Goal: Task Accomplishment & Management: Manage account settings

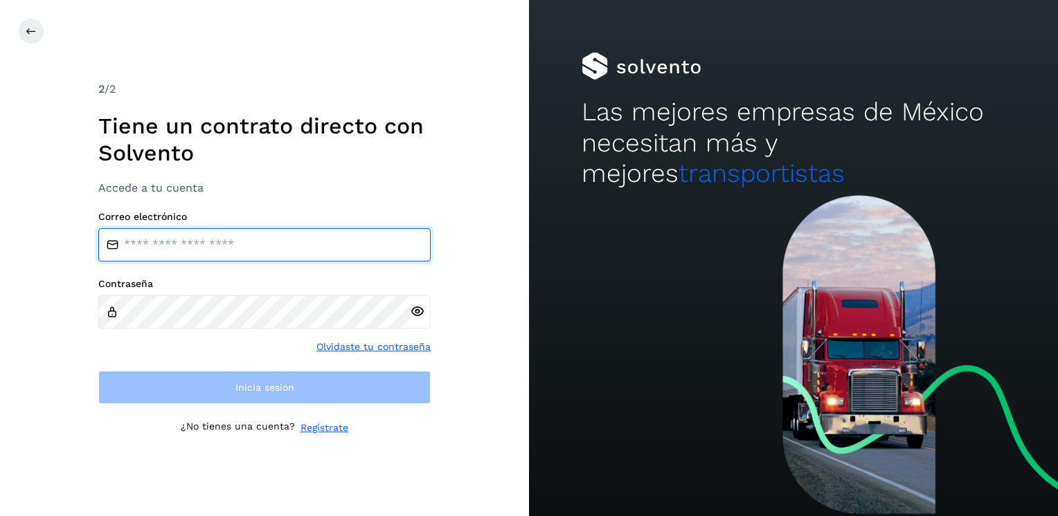
click at [160, 248] on input "email" at bounding box center [264, 244] width 332 height 33
type input "**********"
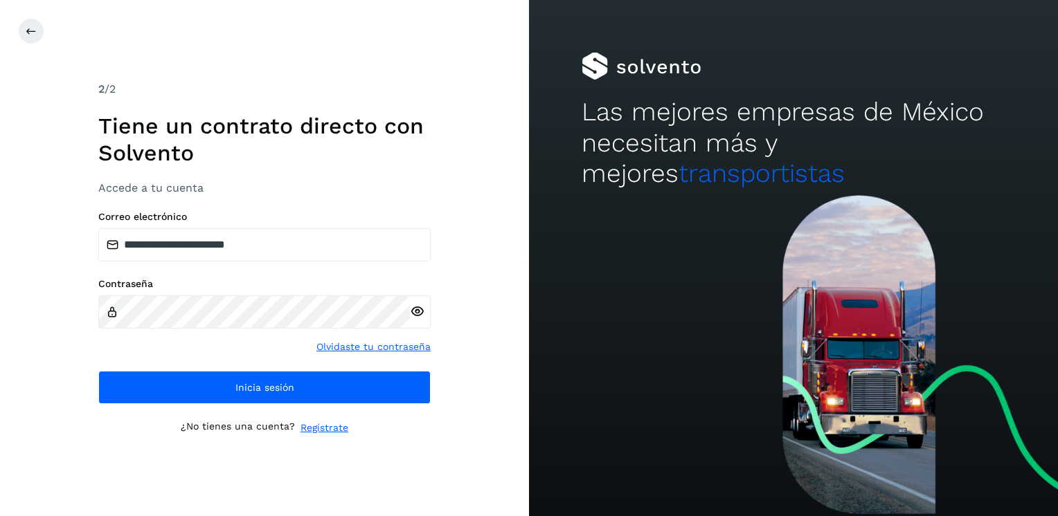
click at [417, 314] on icon at bounding box center [417, 312] width 15 height 15
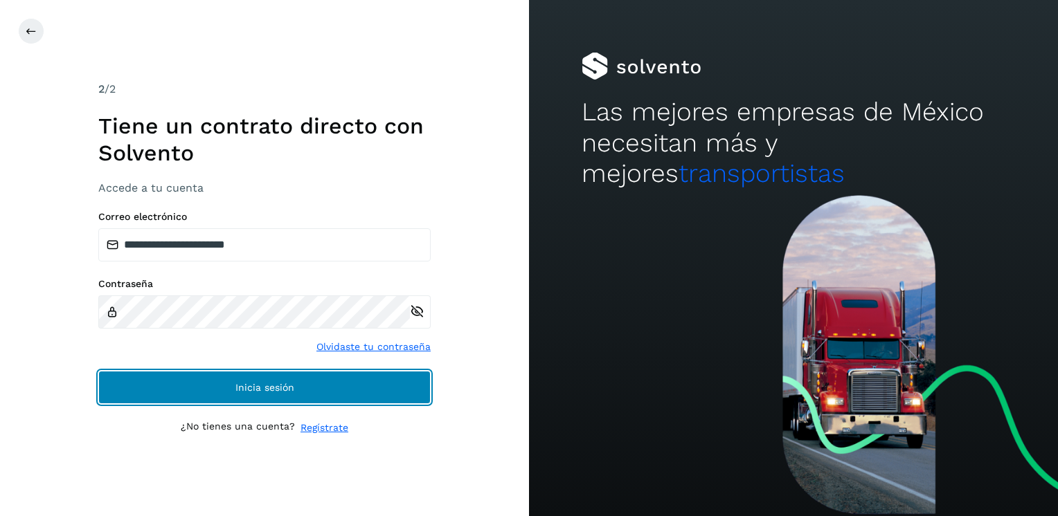
click at [252, 386] on span "Inicia sesión" at bounding box center [264, 388] width 59 height 10
click at [246, 383] on span "Inicia sesión" at bounding box center [264, 388] width 59 height 10
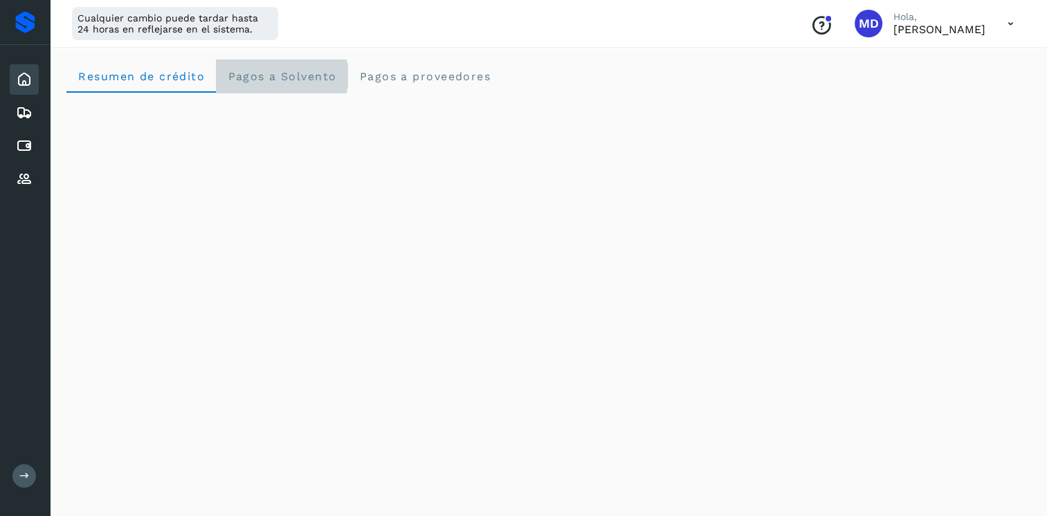
click at [263, 76] on span "Pagos a Solvento" at bounding box center [281, 76] width 109 height 13
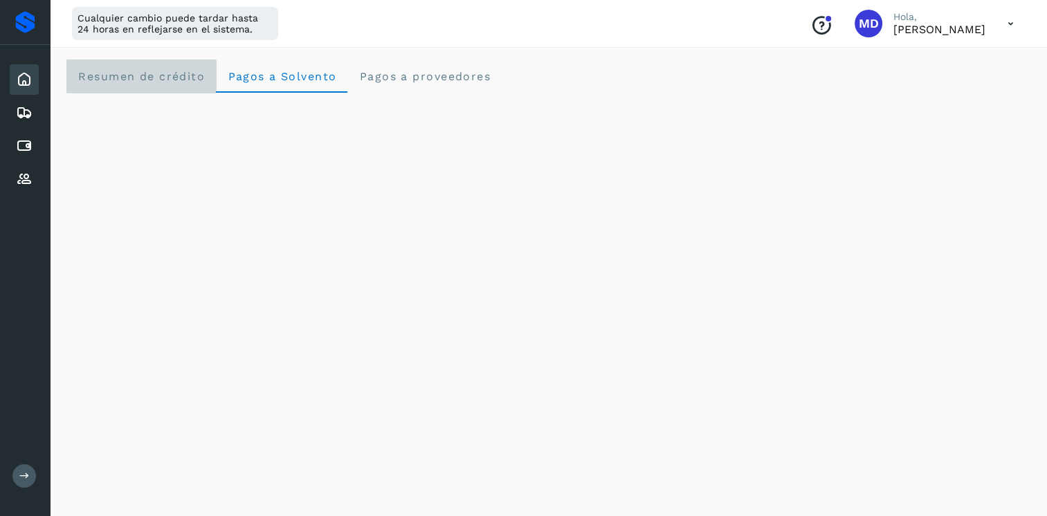
click at [140, 76] on span "Resumen de crédito" at bounding box center [141, 76] width 127 height 13
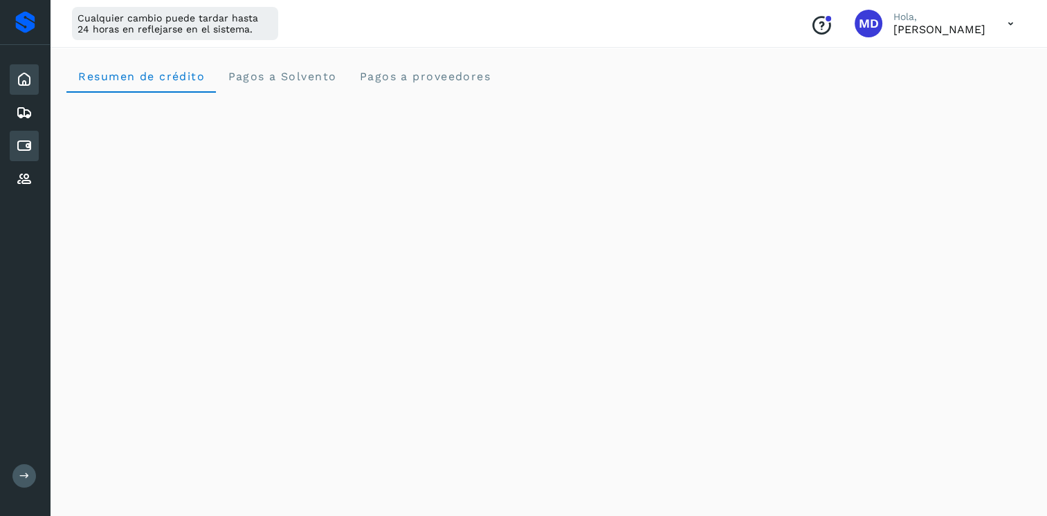
click at [22, 141] on icon at bounding box center [24, 146] width 17 height 17
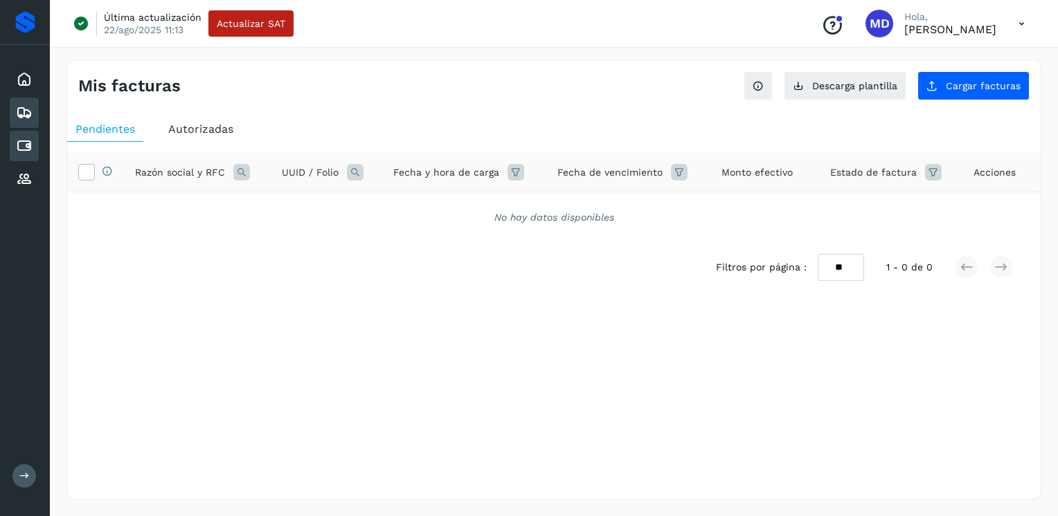
click at [21, 111] on icon at bounding box center [24, 113] width 17 height 17
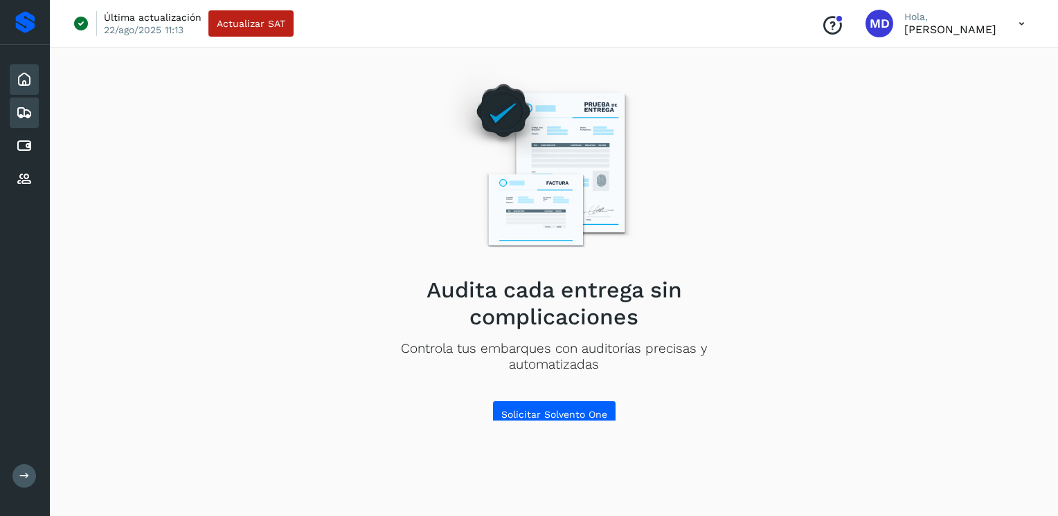
click at [21, 79] on icon at bounding box center [24, 79] width 17 height 17
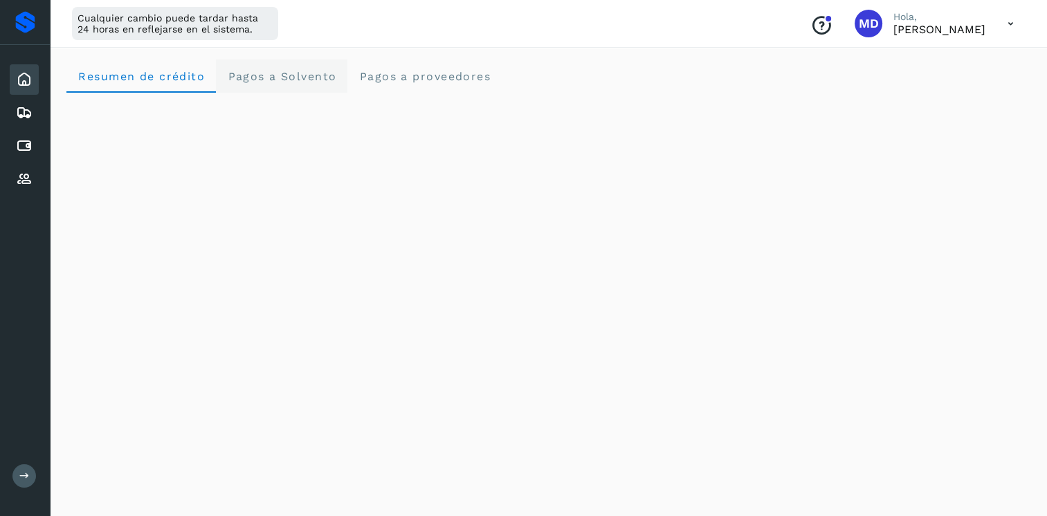
click at [294, 73] on span "Pagos a Solvento" at bounding box center [281, 76] width 109 height 13
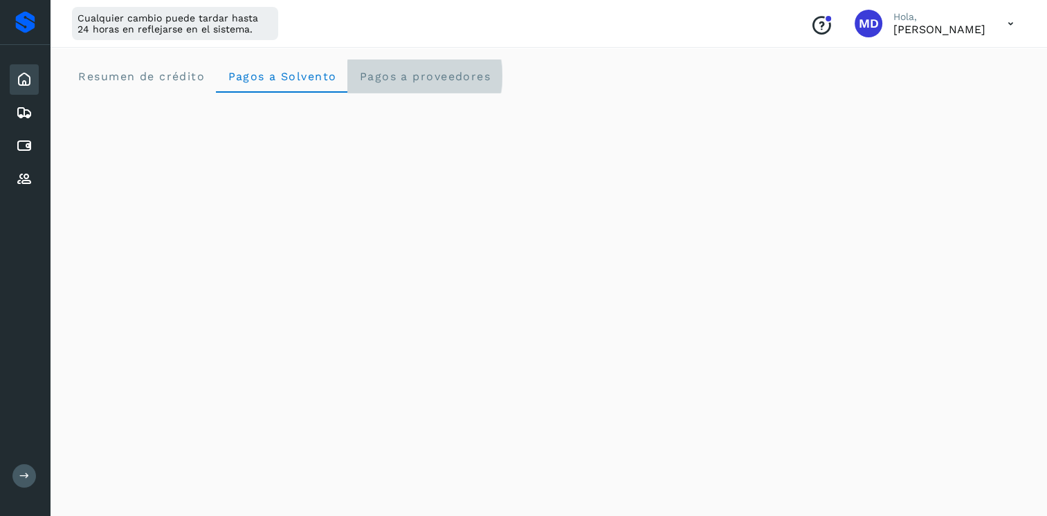
click at [413, 78] on span "Pagos a proveedores" at bounding box center [425, 76] width 132 height 13
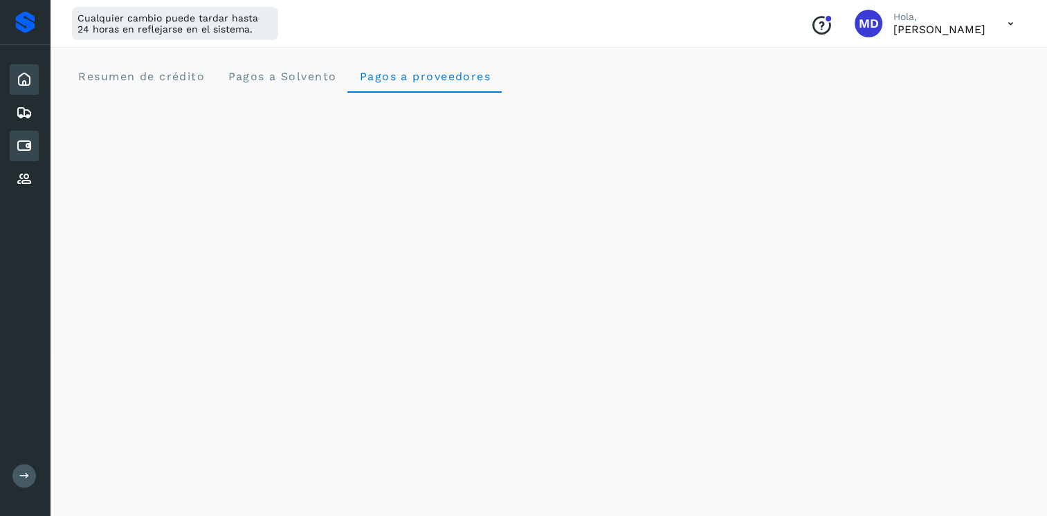
click at [28, 147] on icon at bounding box center [24, 146] width 17 height 17
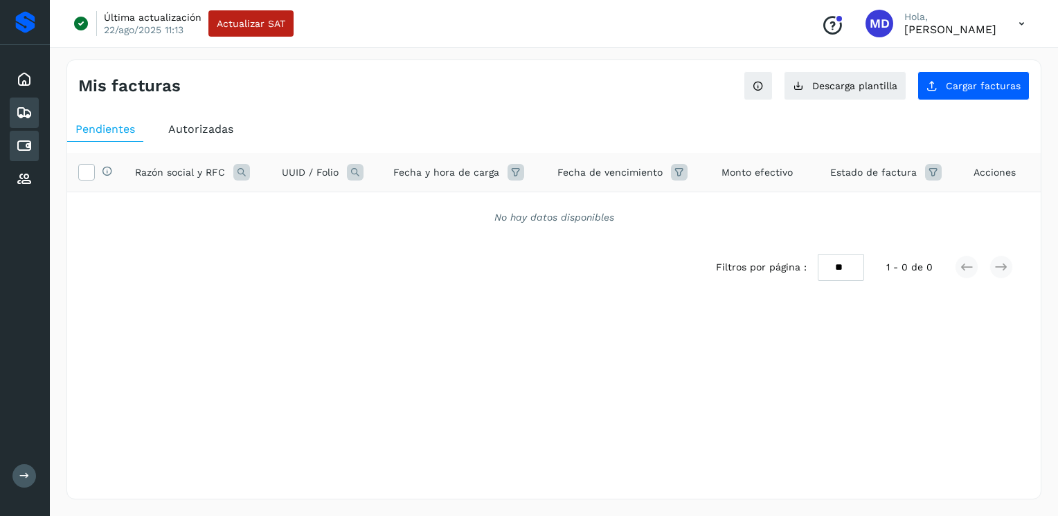
click at [24, 113] on icon at bounding box center [24, 113] width 17 height 17
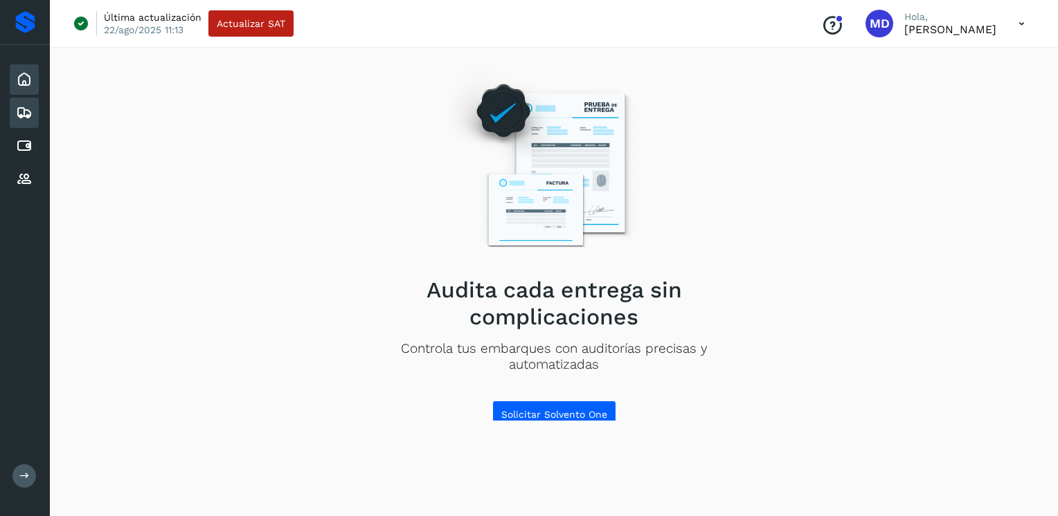
click at [21, 79] on icon at bounding box center [24, 79] width 17 height 17
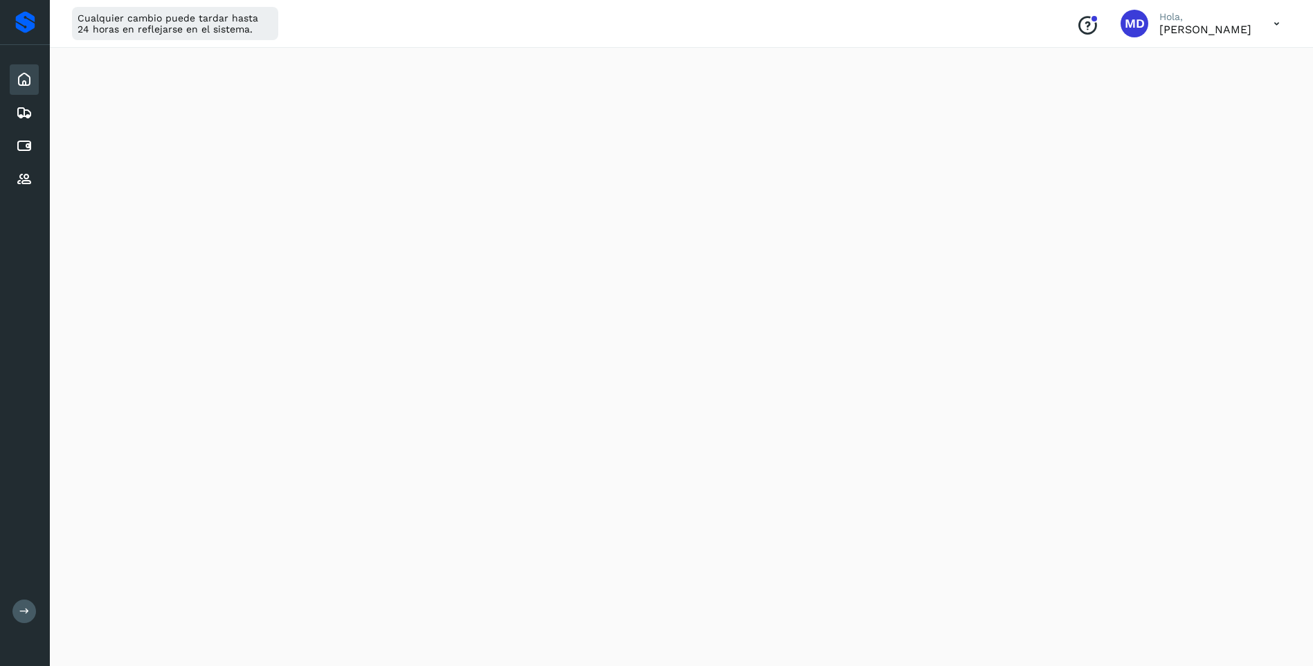
scroll to position [277, 0]
